Goal: Information Seeking & Learning: Learn about a topic

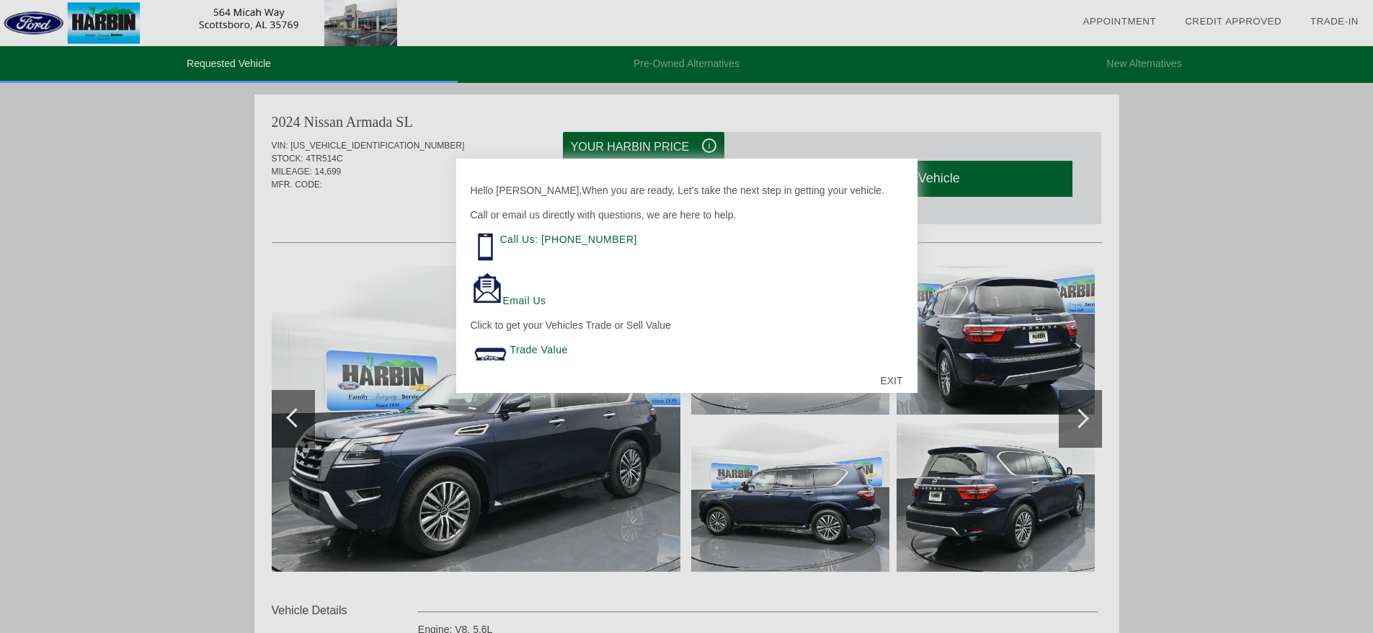
scroll to position [107, 0]
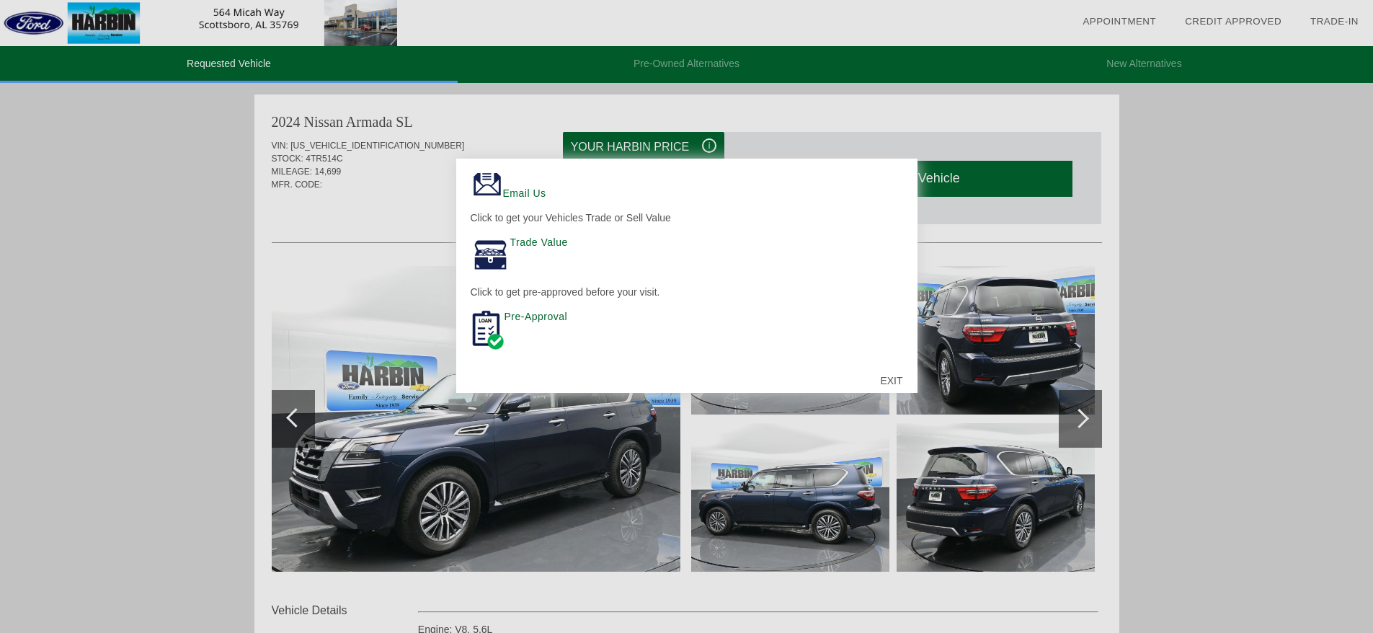
click at [885, 377] on div "EXIT" at bounding box center [891, 380] width 51 height 43
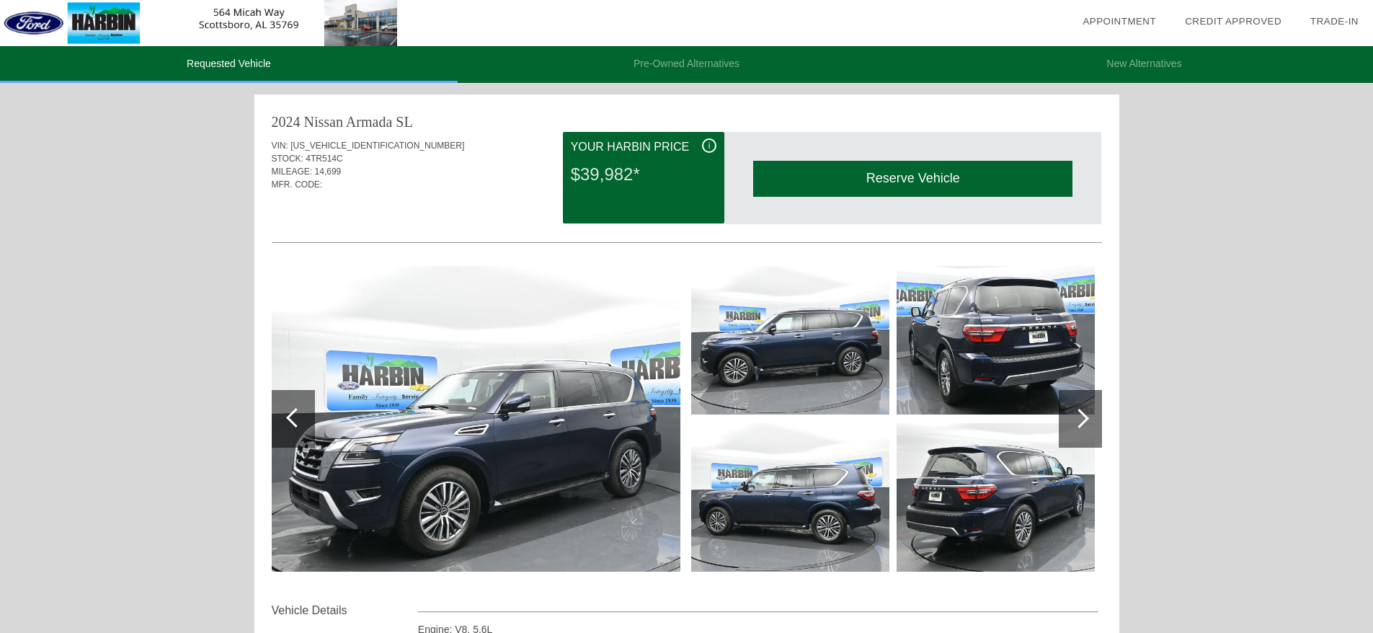
click at [708, 143] on span "i" at bounding box center [709, 146] width 2 height 10
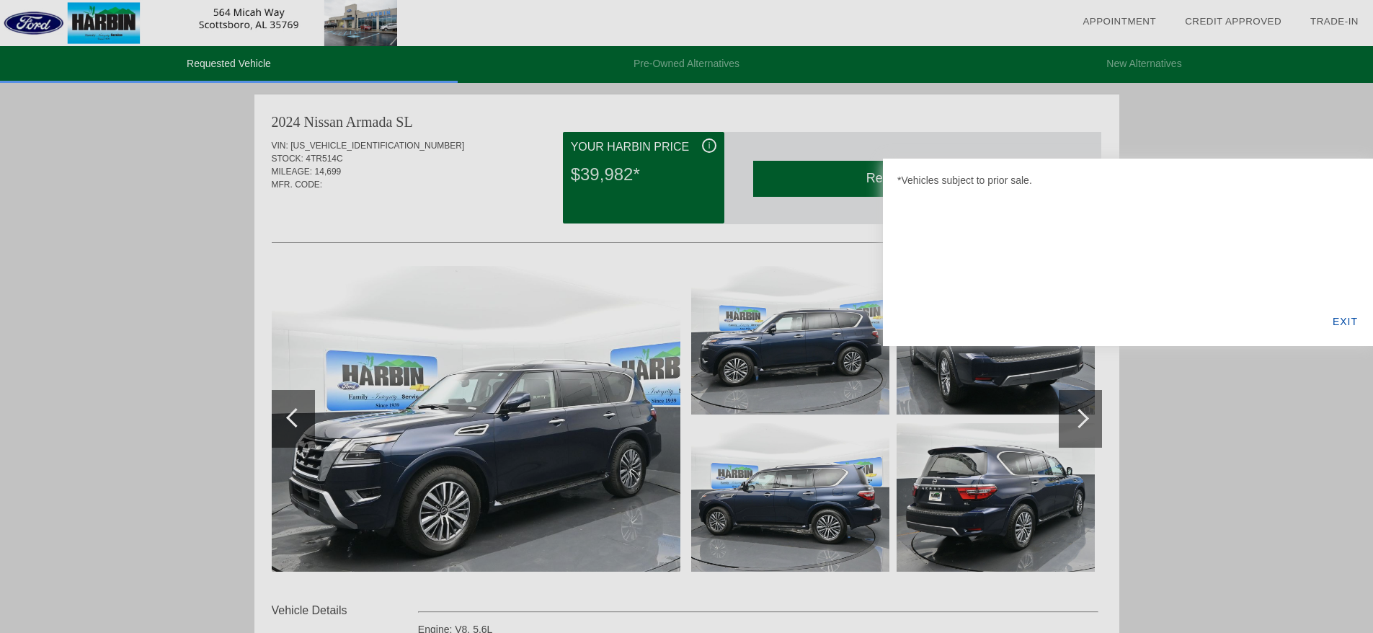
click at [1349, 316] on div "EXIT" at bounding box center [1344, 321] width 55 height 49
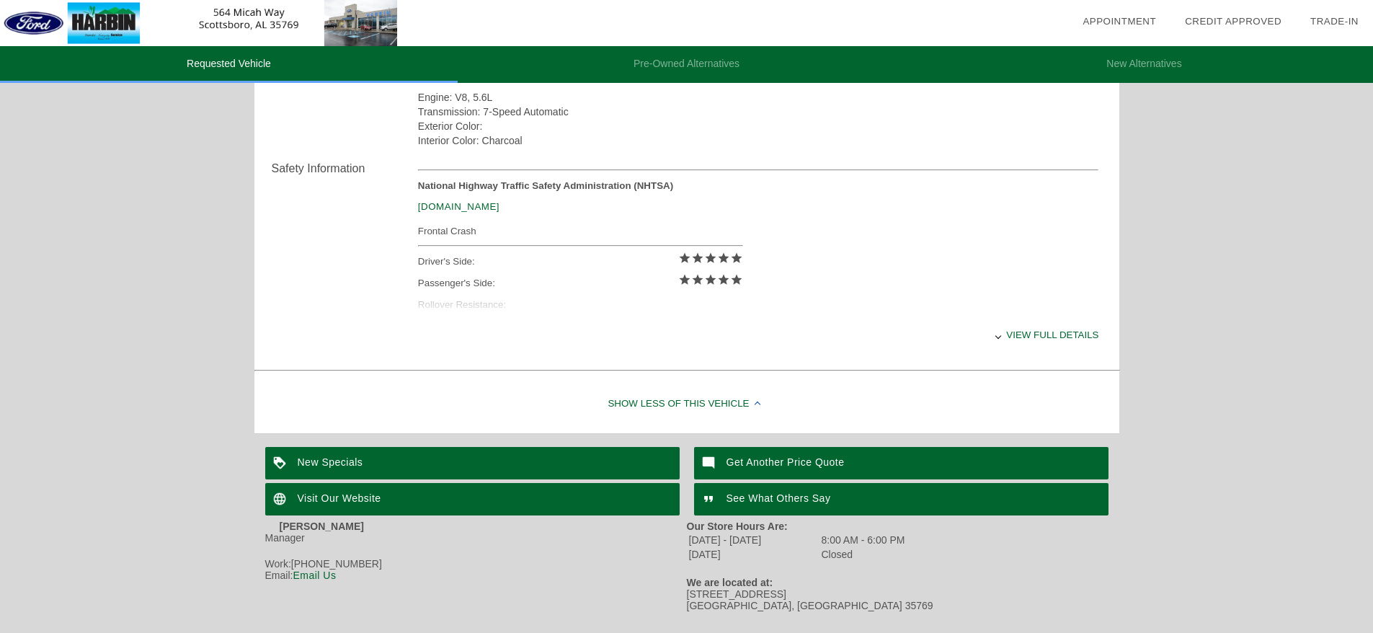
scroll to position [553, 0]
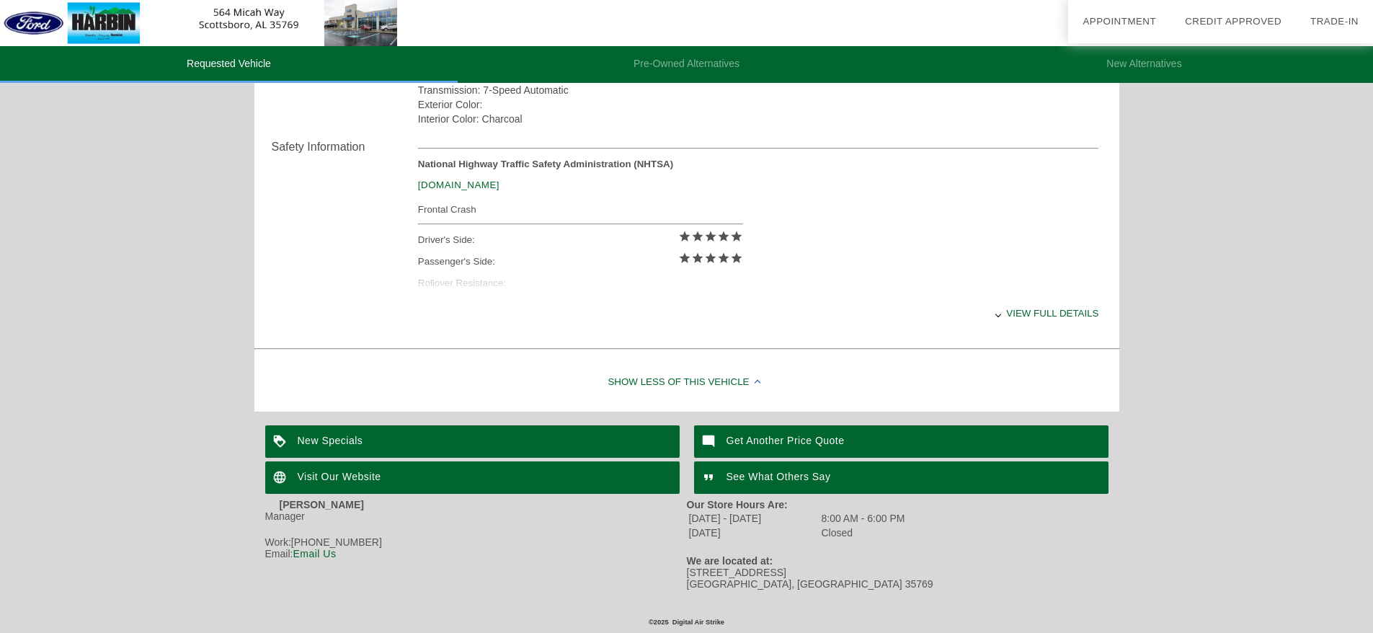
click at [332, 438] on div "New Specials" at bounding box center [472, 441] width 414 height 32
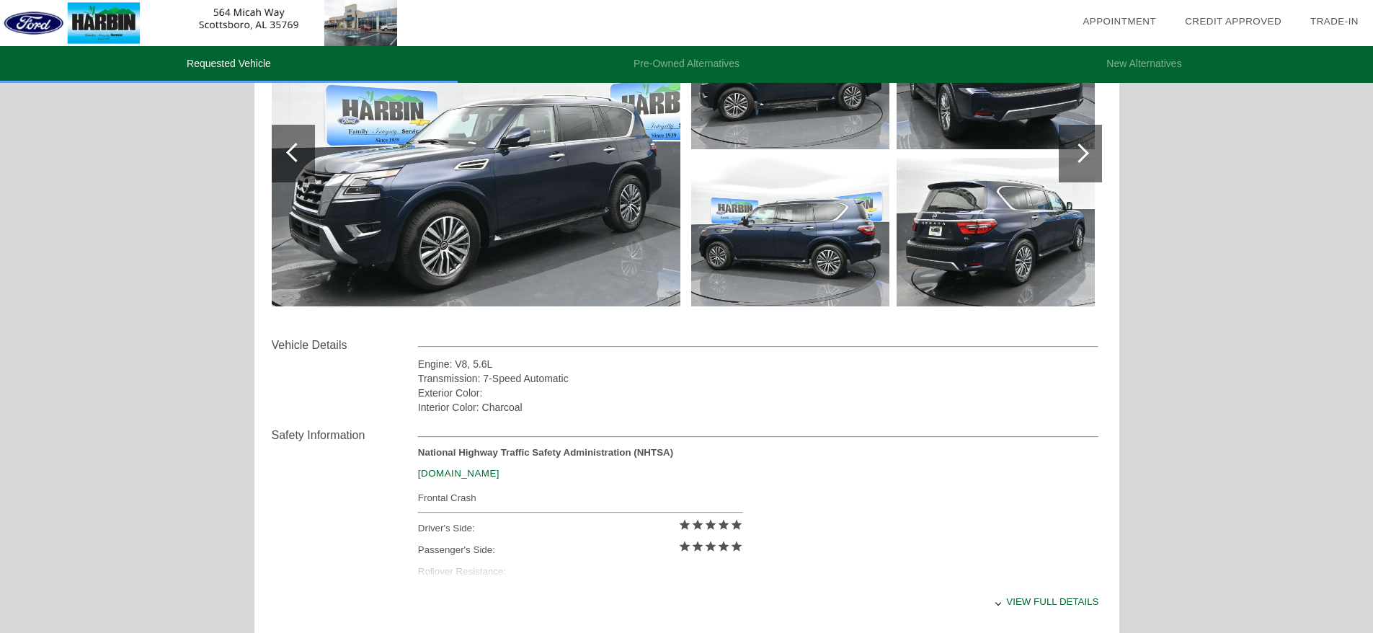
scroll to position [49, 0]
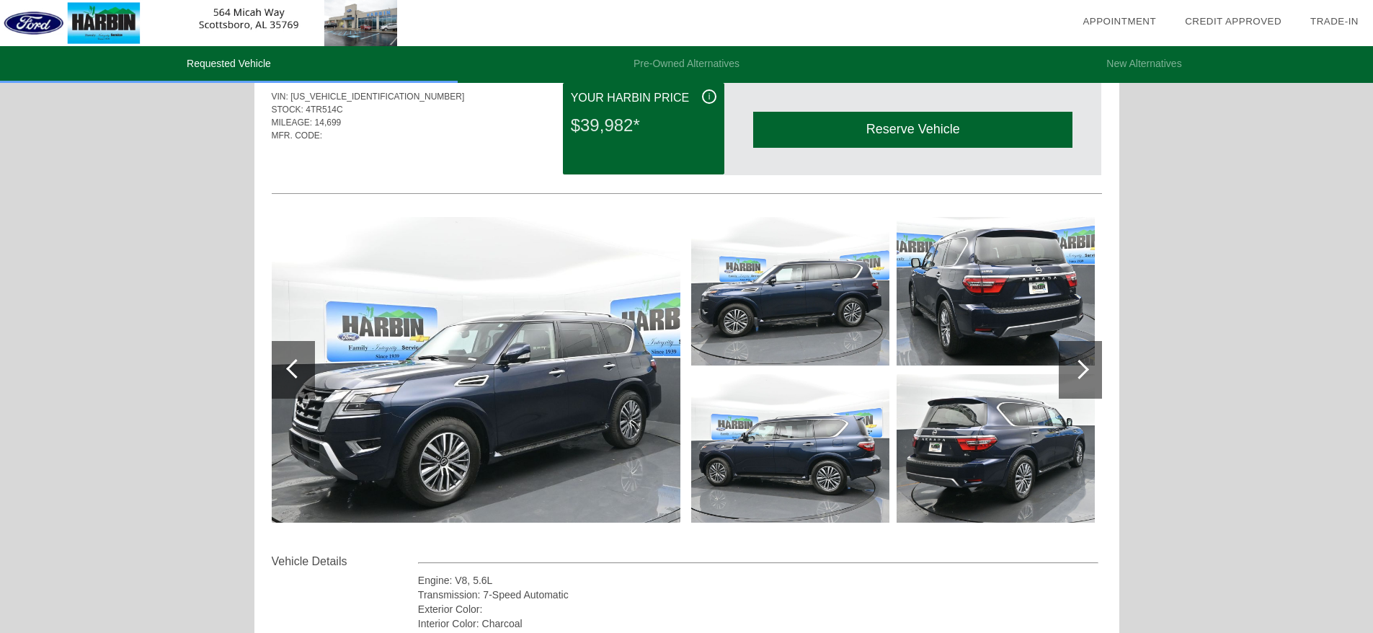
click at [938, 113] on div "Reserve Vehicle" at bounding box center [912, 129] width 319 height 35
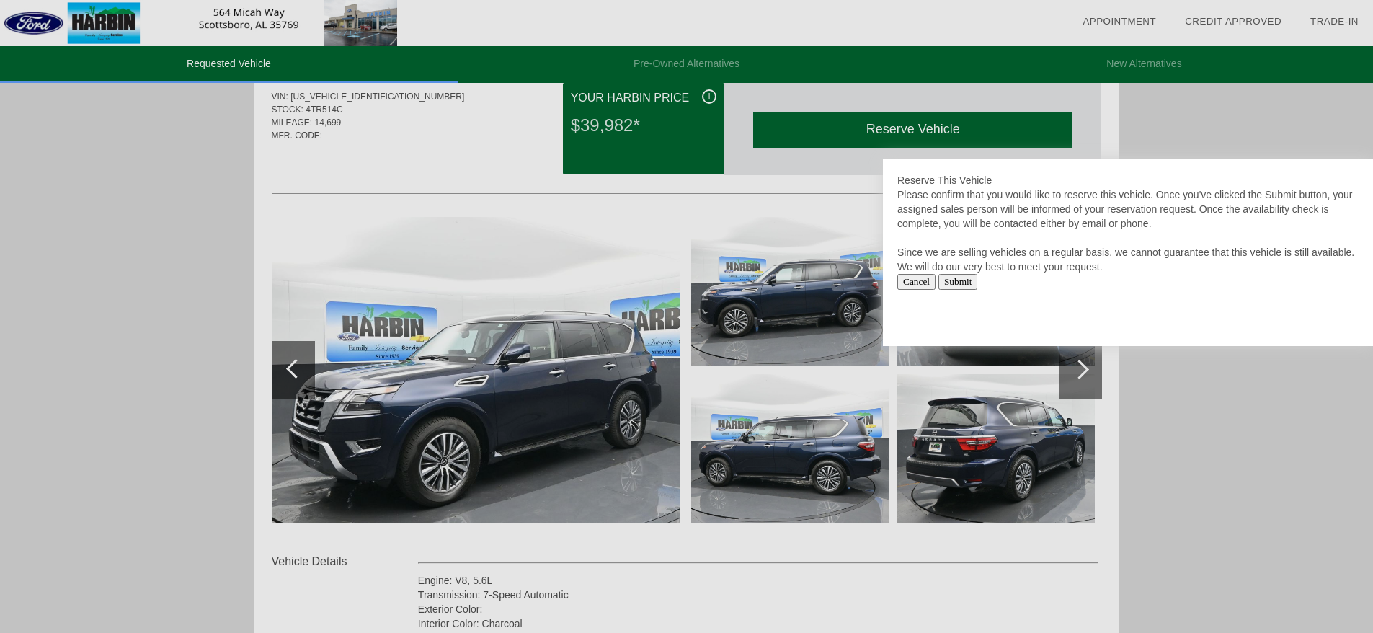
click at [920, 278] on input "Cancel" at bounding box center [916, 282] width 38 height 16
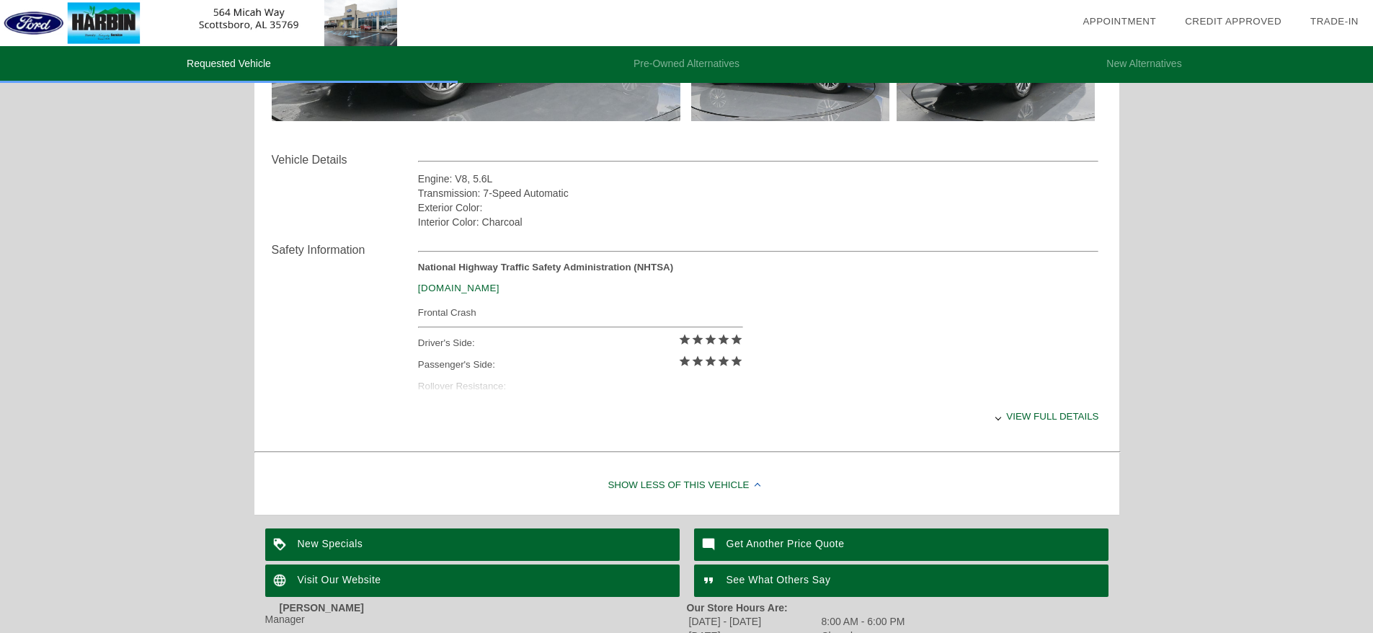
scroll to position [553, 0]
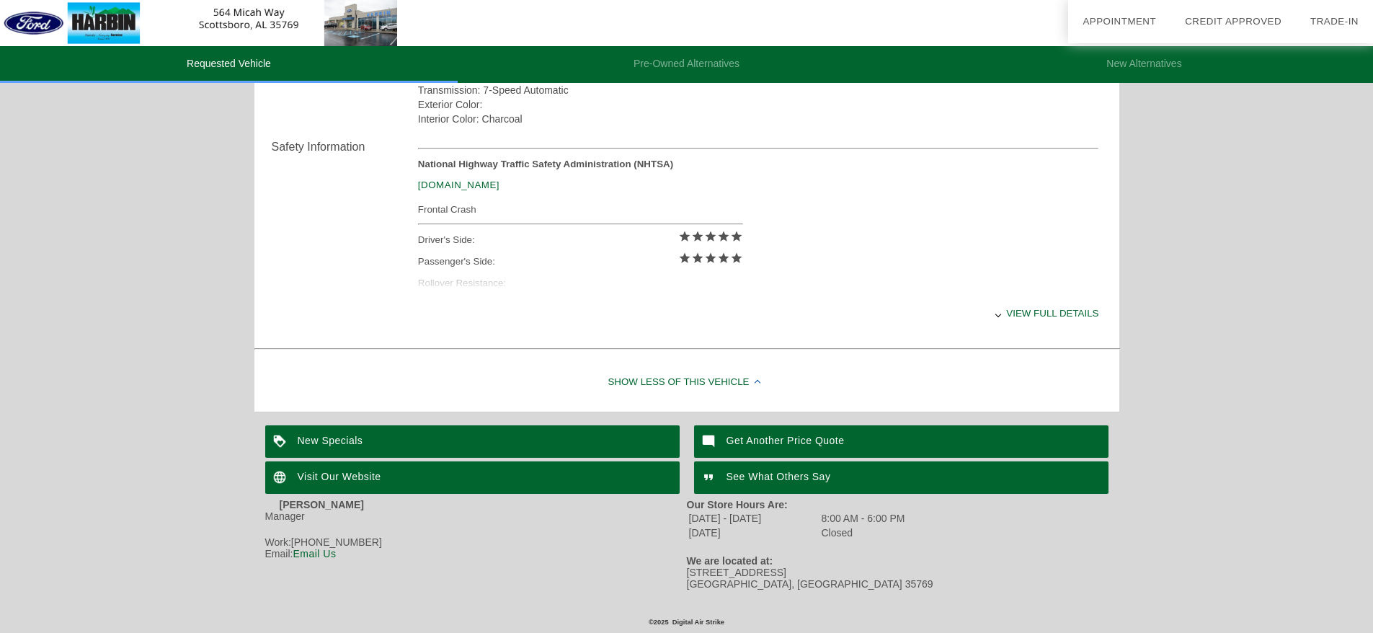
click at [1030, 308] on div "View full details" at bounding box center [758, 312] width 681 height 35
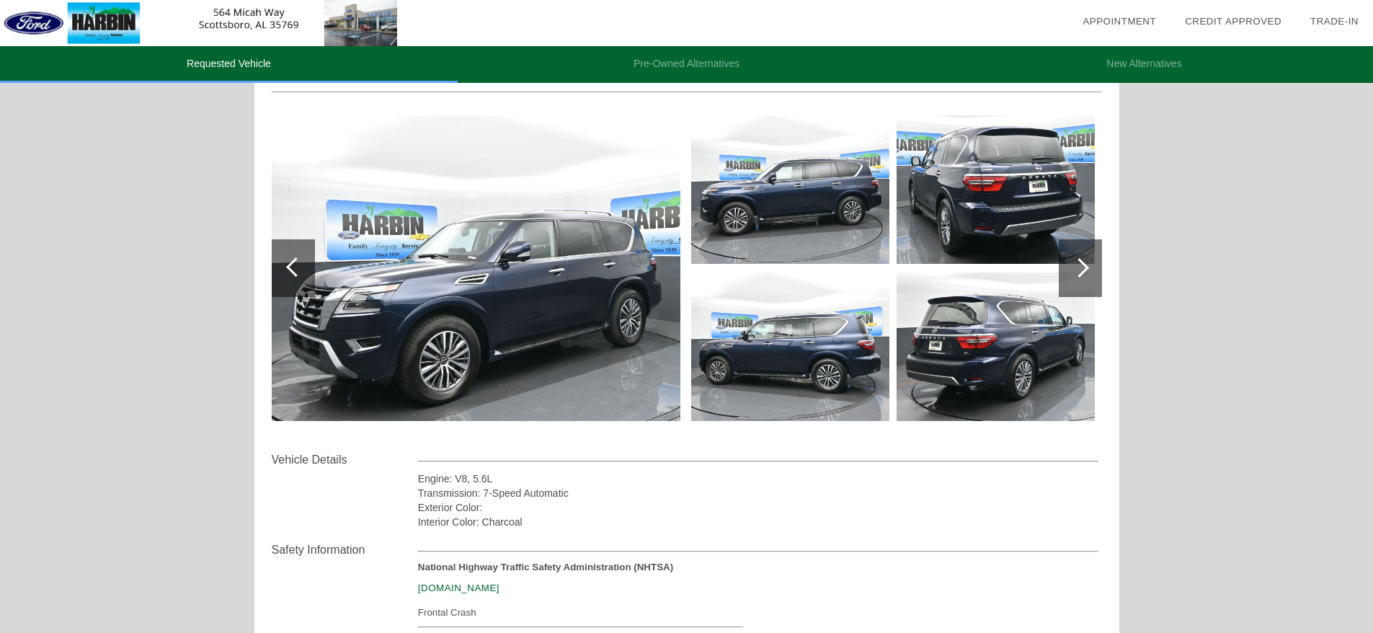
scroll to position [288, 0]
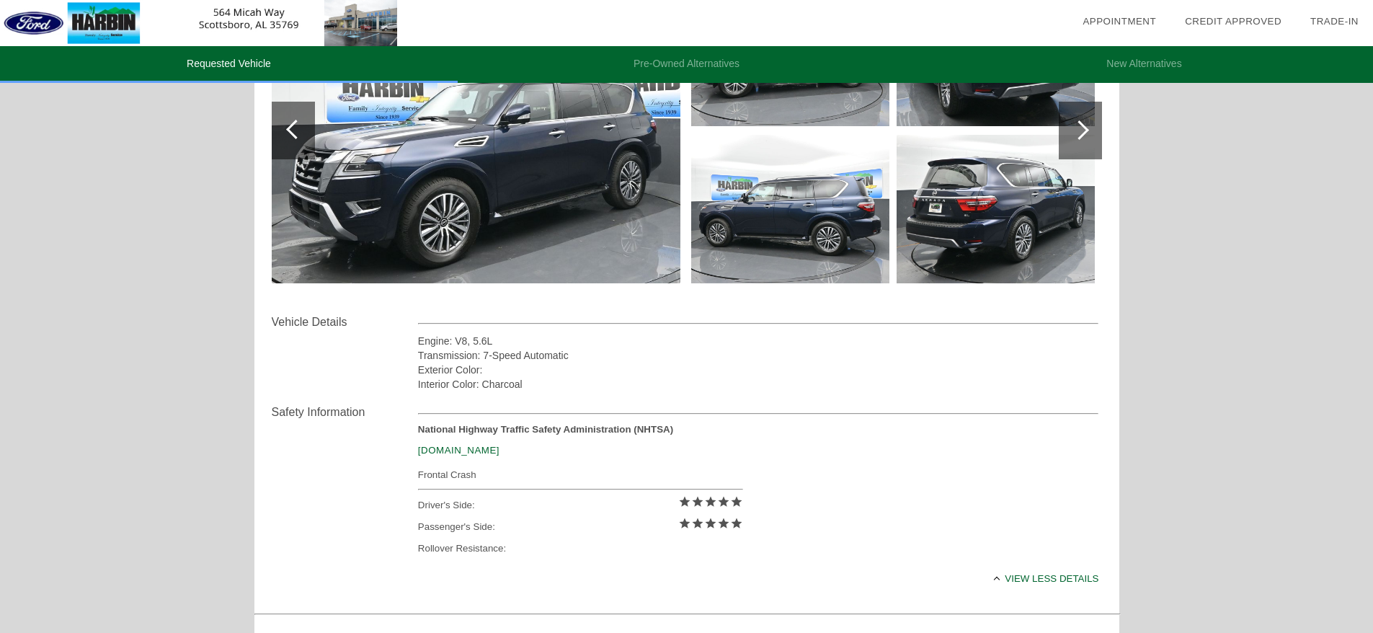
click at [470, 176] on img at bounding box center [476, 131] width 409 height 306
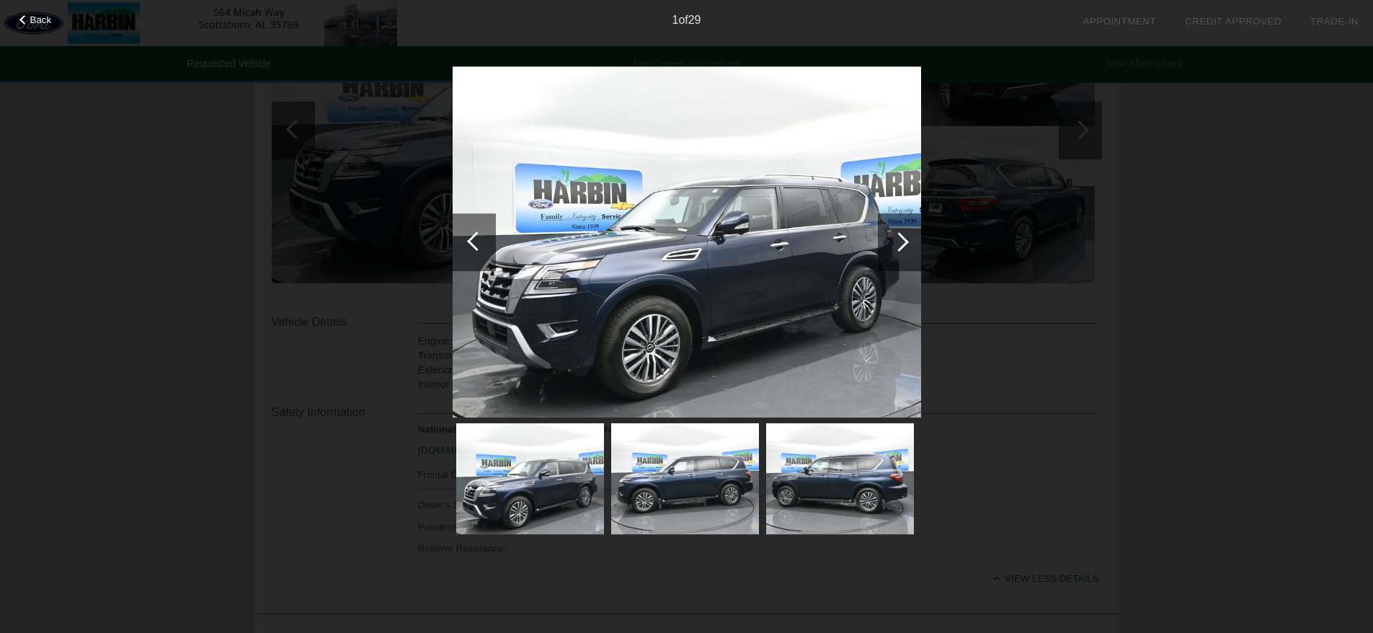
click at [899, 232] on div at bounding box center [898, 241] width 19 height 19
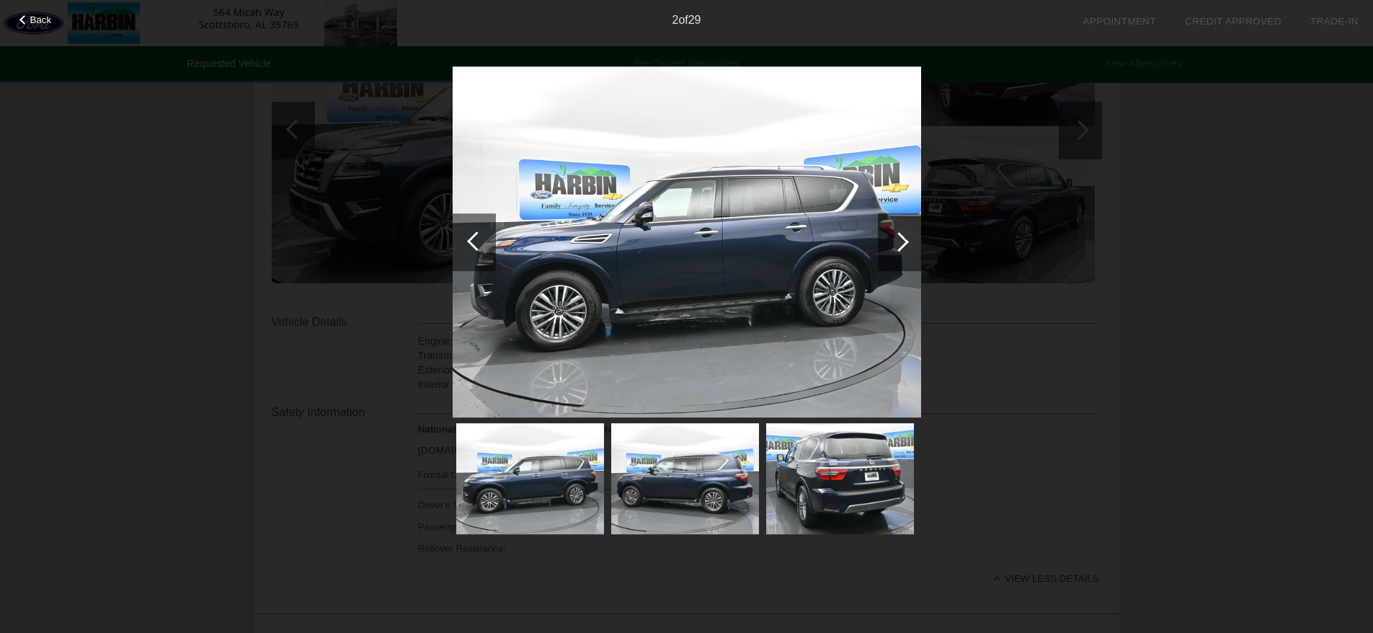
click at [899, 232] on div at bounding box center [898, 241] width 19 height 19
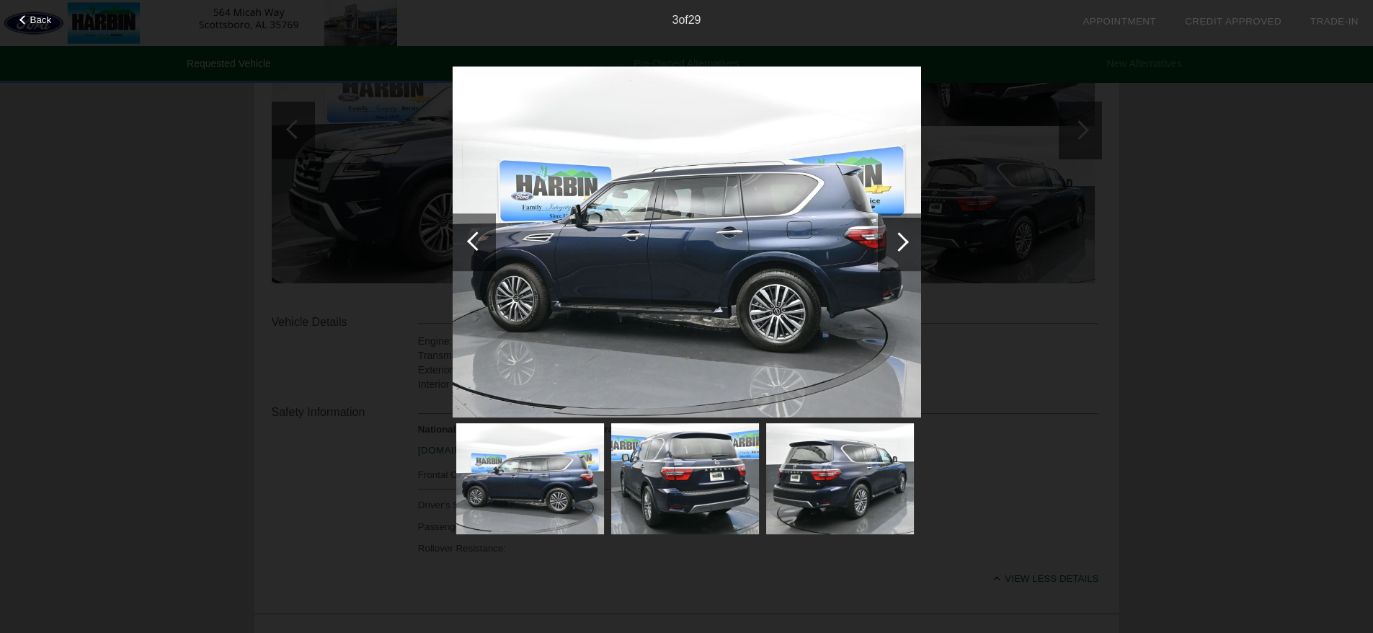
click at [899, 232] on div at bounding box center [898, 241] width 19 height 19
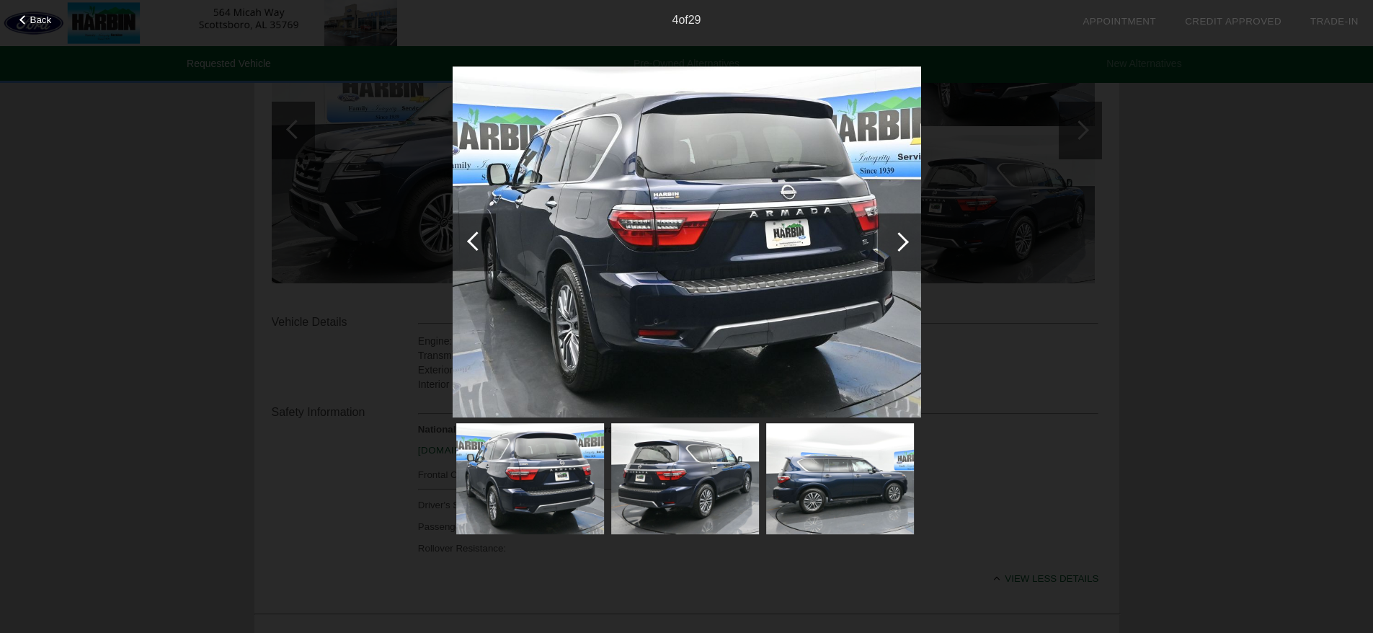
click at [899, 232] on div at bounding box center [898, 241] width 19 height 19
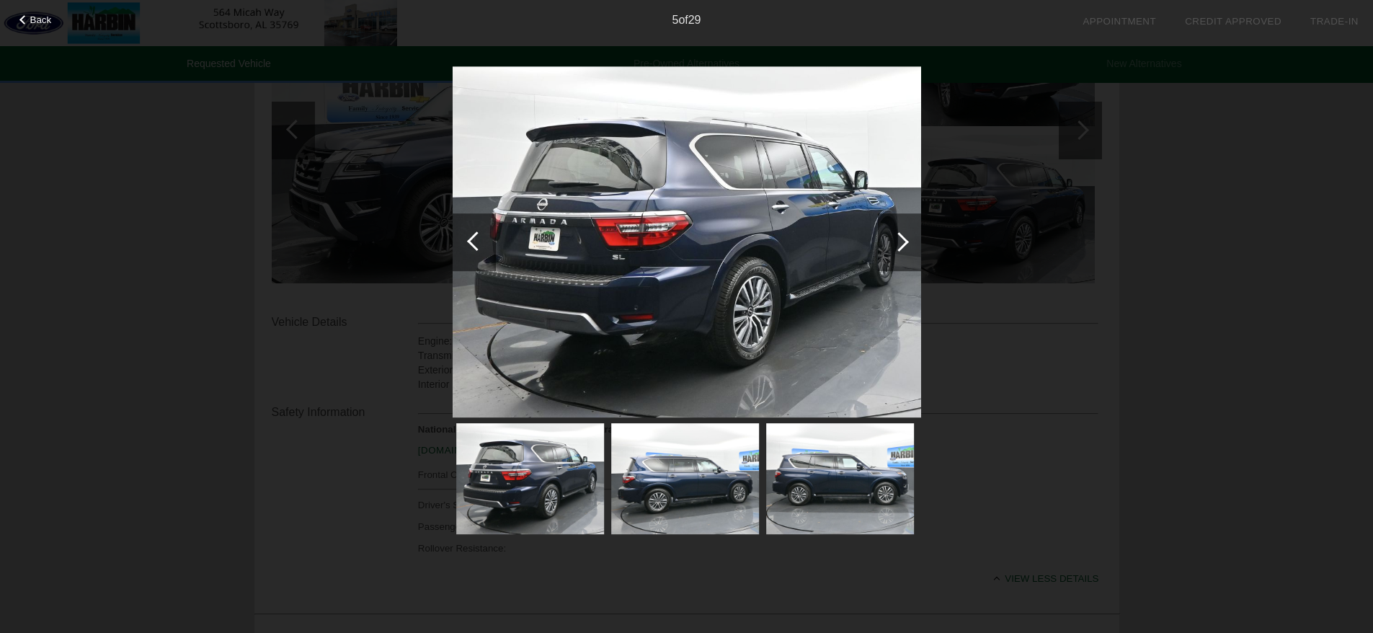
click at [899, 232] on div at bounding box center [898, 241] width 19 height 19
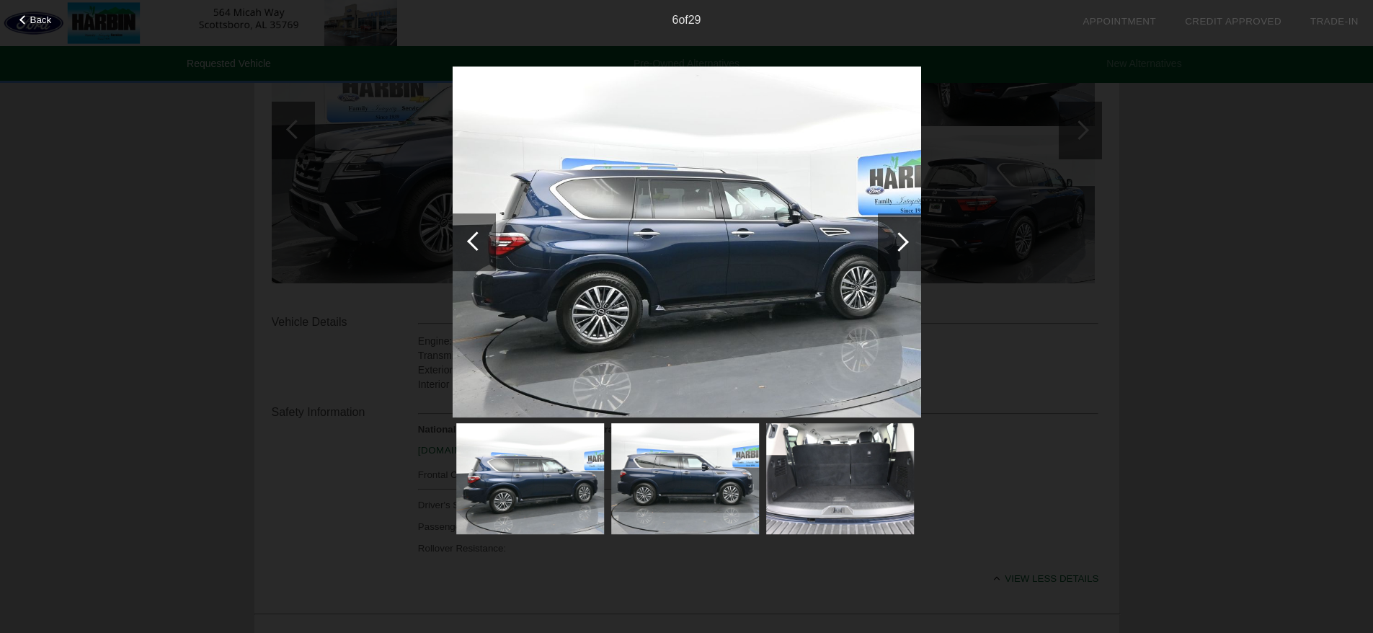
click at [899, 232] on div at bounding box center [898, 241] width 19 height 19
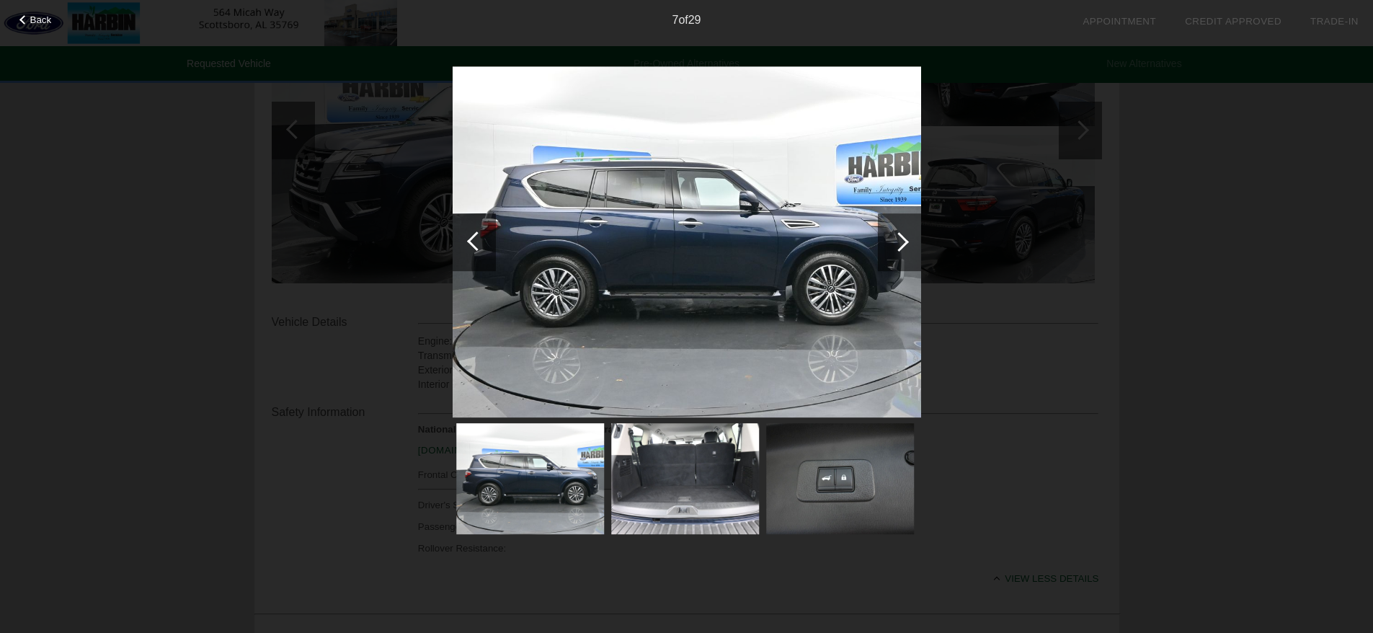
click at [899, 232] on div at bounding box center [898, 241] width 19 height 19
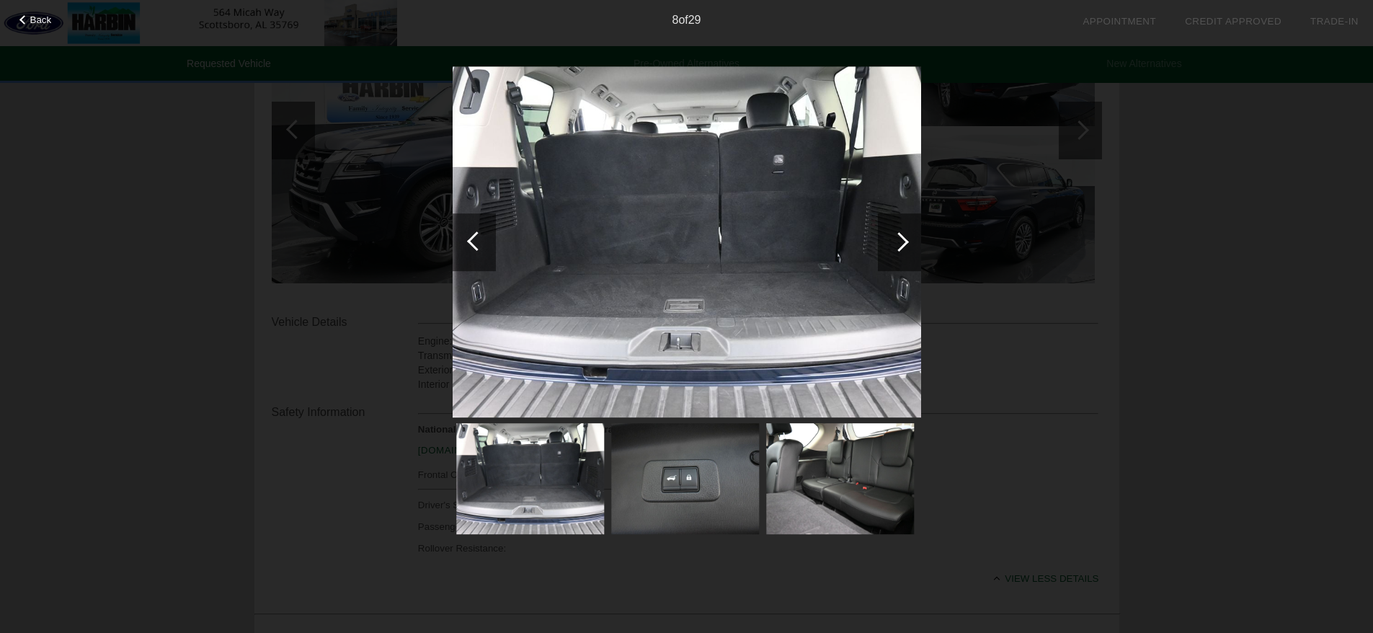
click at [902, 234] on div at bounding box center [899, 242] width 43 height 58
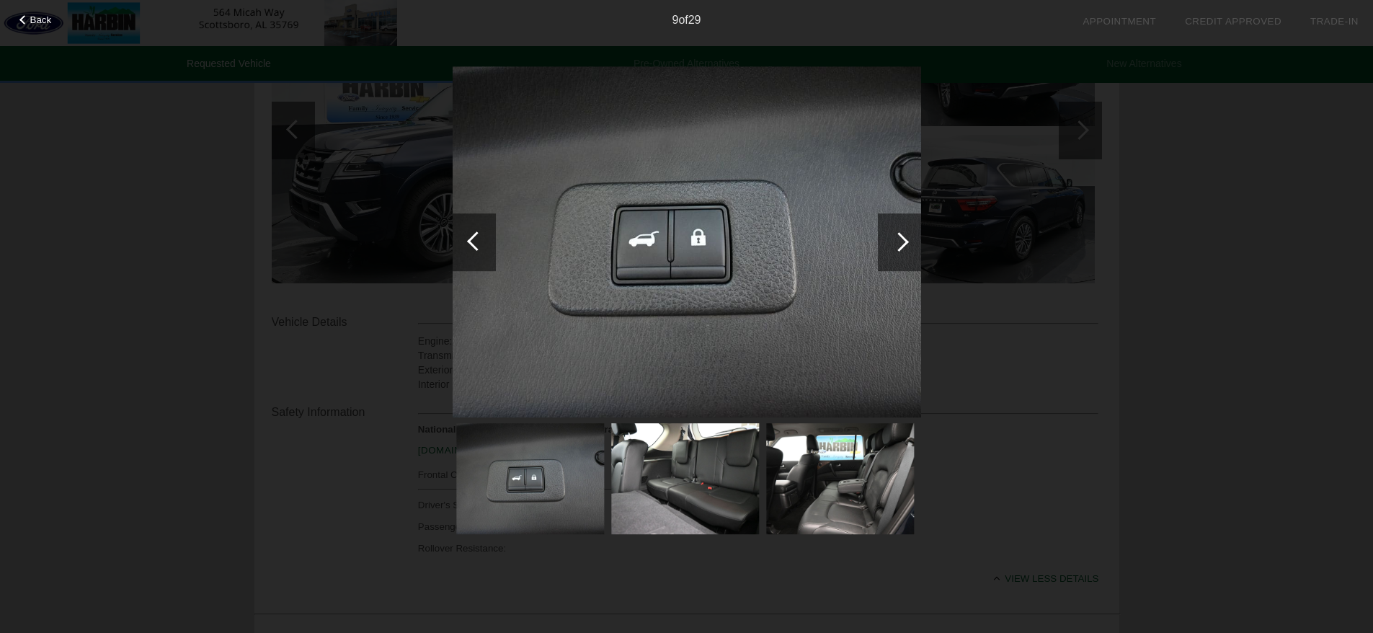
click at [902, 234] on div at bounding box center [899, 242] width 43 height 58
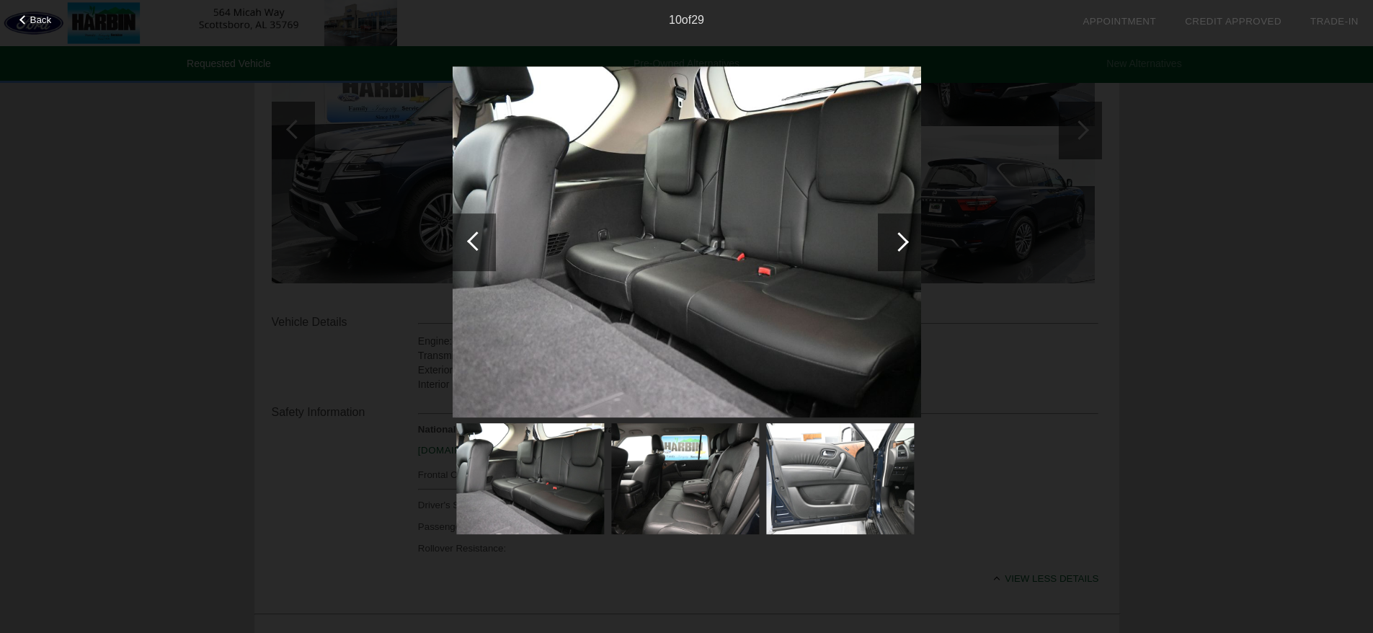
click at [902, 234] on div at bounding box center [899, 242] width 43 height 58
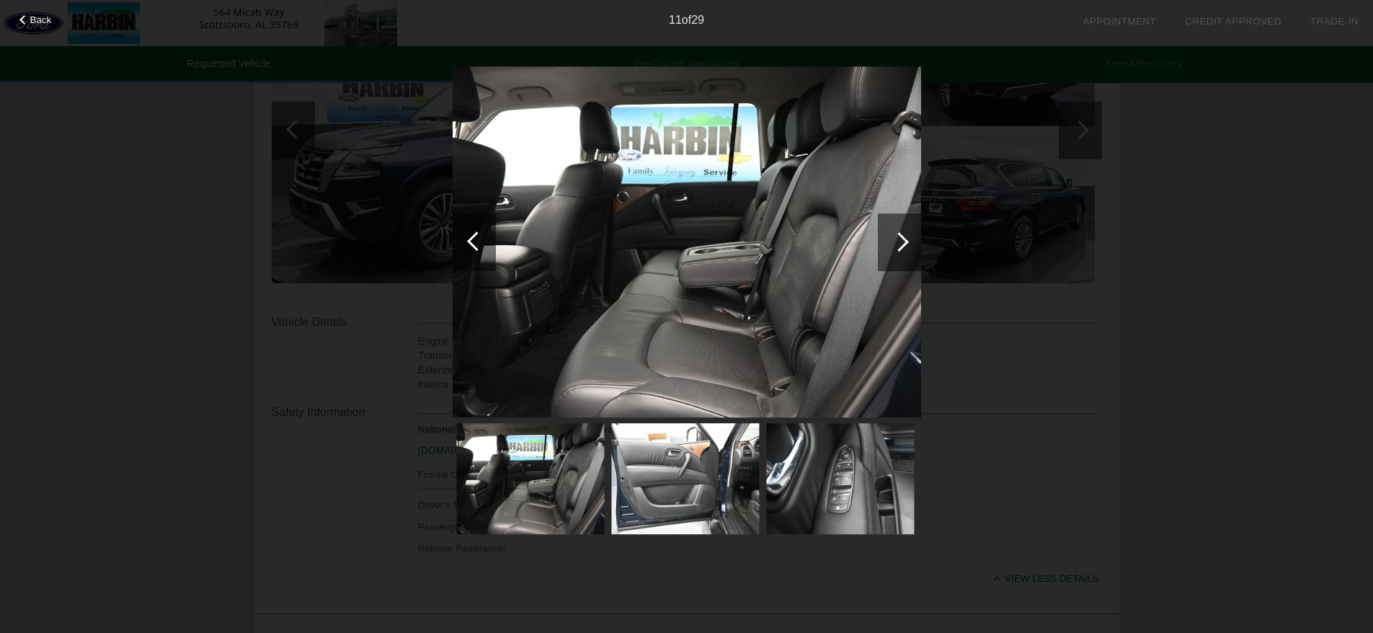
click at [902, 234] on div at bounding box center [899, 242] width 43 height 58
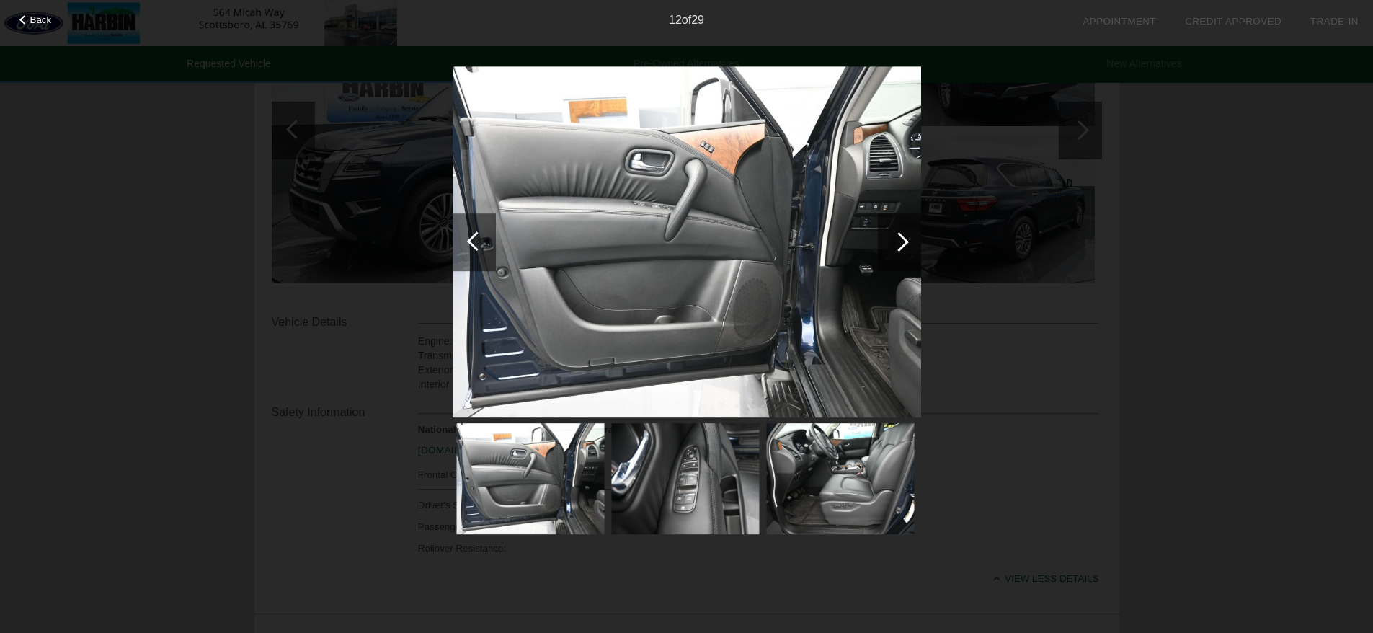
click at [902, 234] on div at bounding box center [899, 242] width 43 height 58
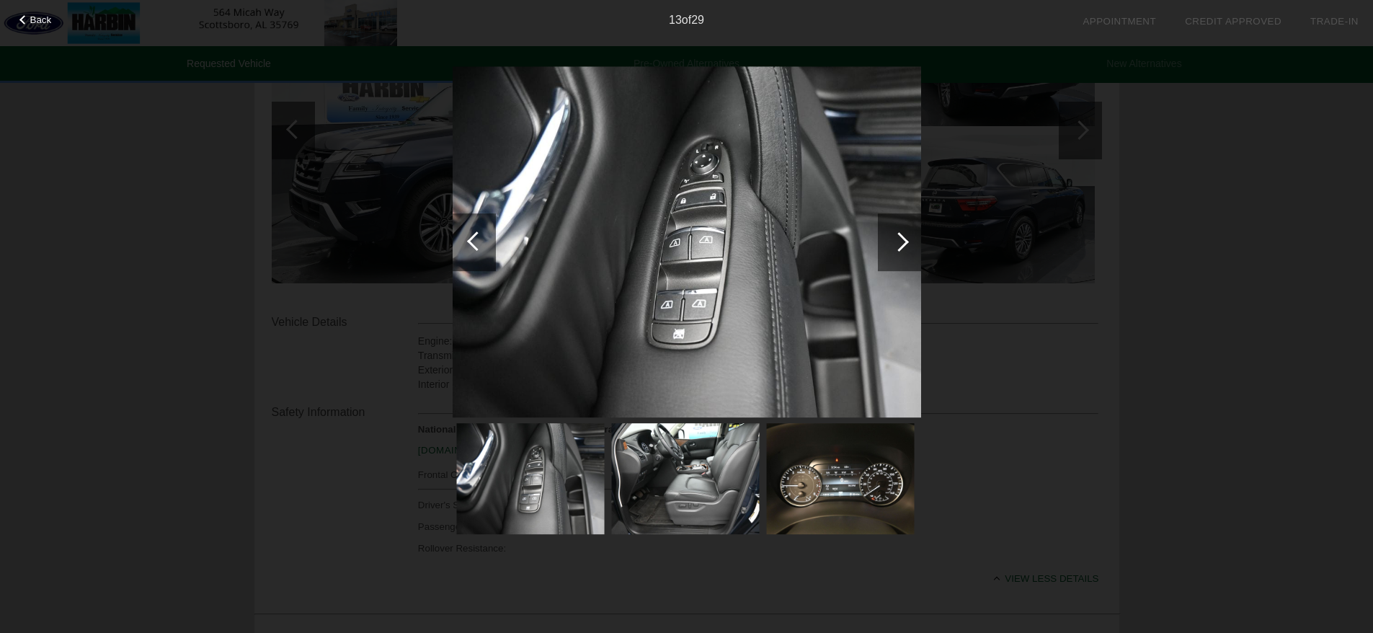
click at [902, 234] on div at bounding box center [899, 242] width 43 height 58
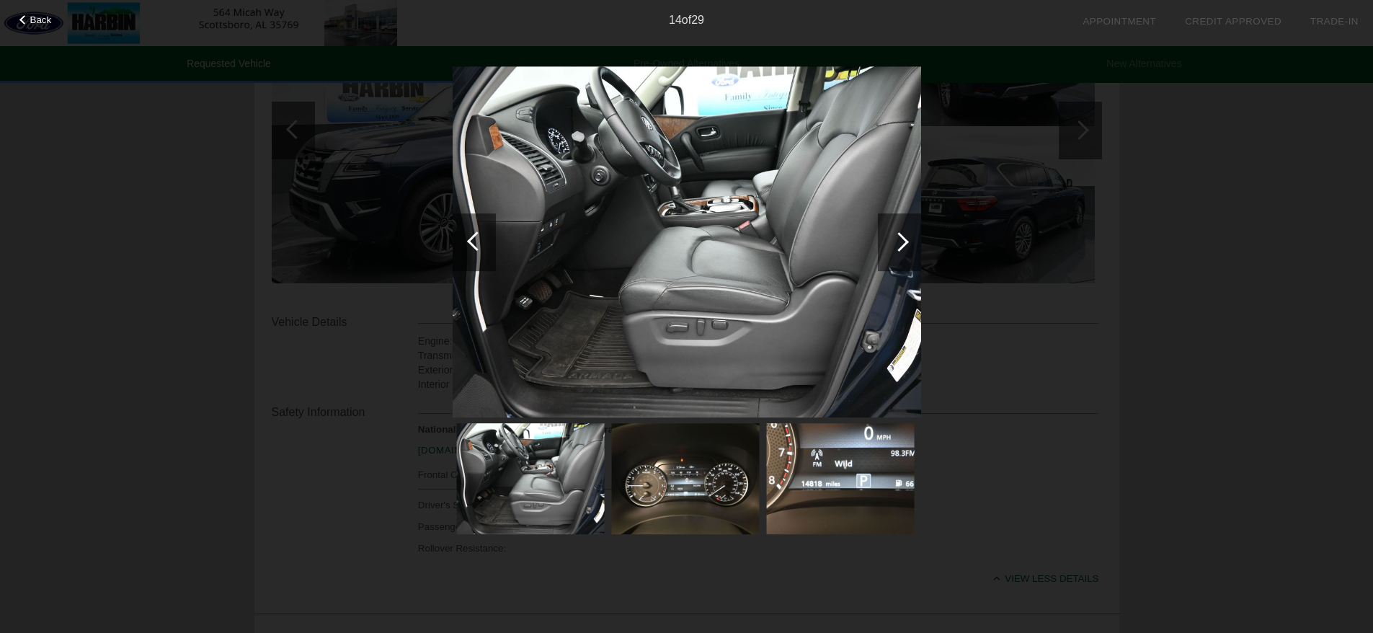
click at [30, 22] on span "Back" at bounding box center [41, 19] width 22 height 11
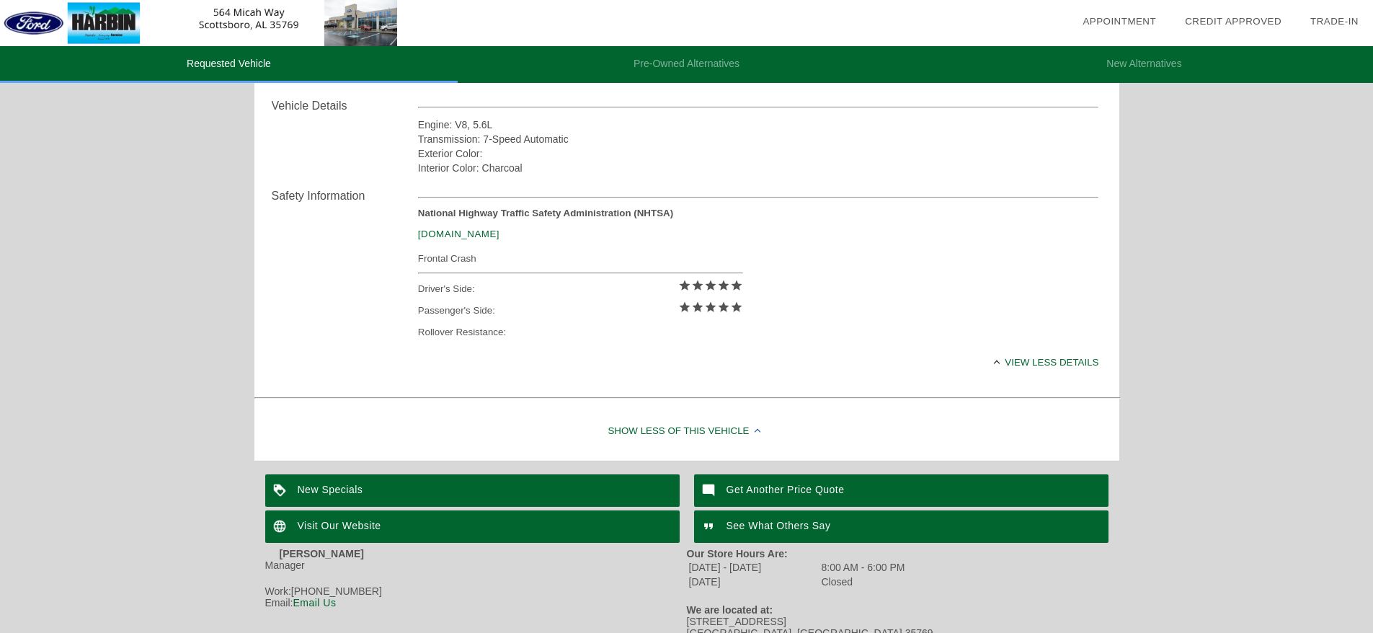
scroll to position [553, 0]
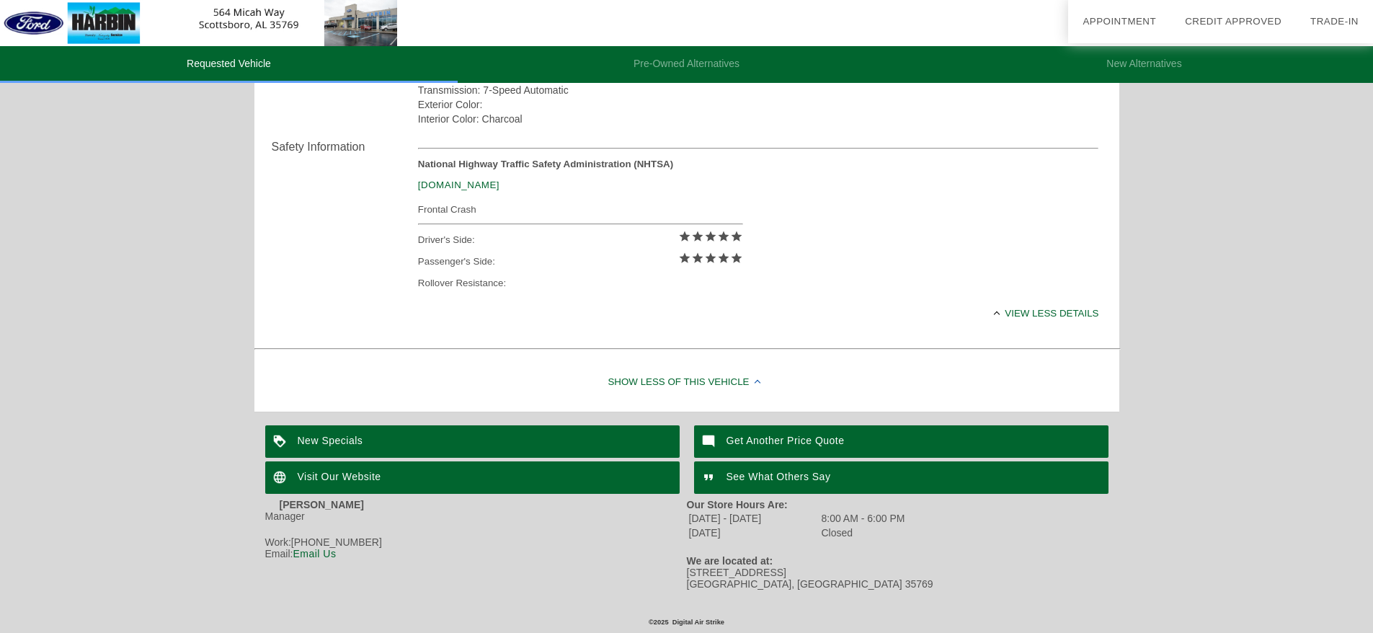
click at [325, 552] on link "Email Us" at bounding box center [314, 554] width 43 height 12
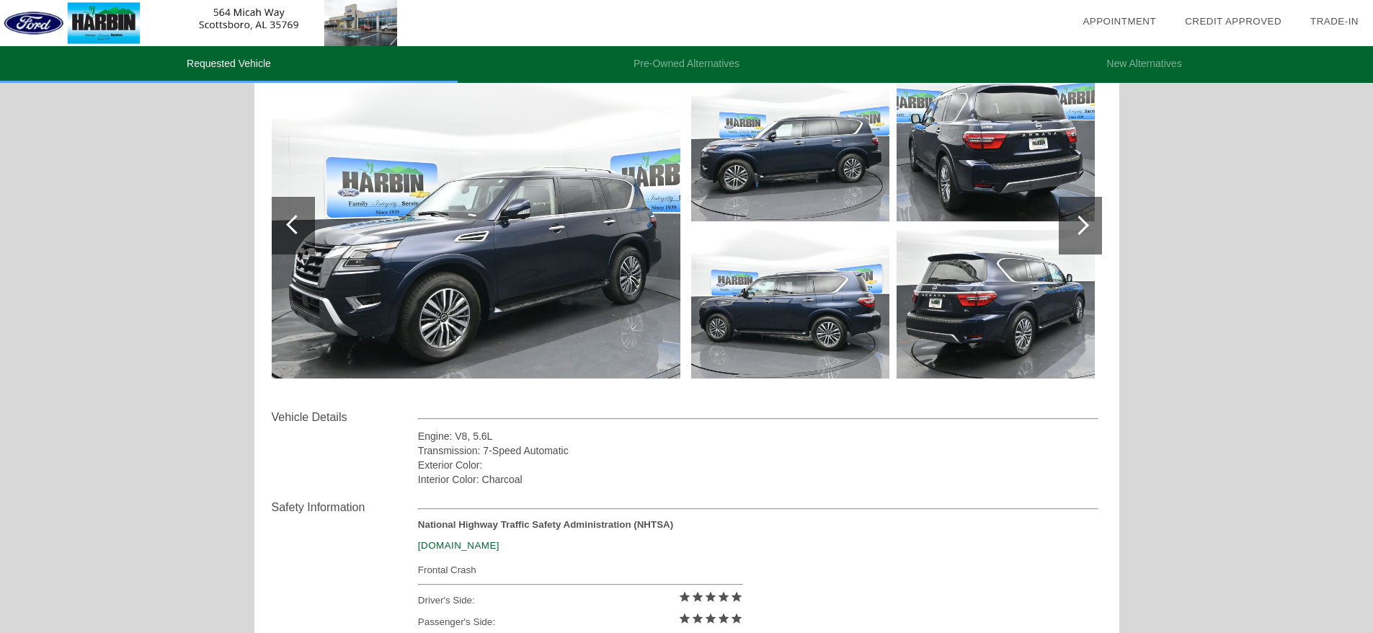
scroll to position [0, 0]
